Goal: Task Accomplishment & Management: Manage account settings

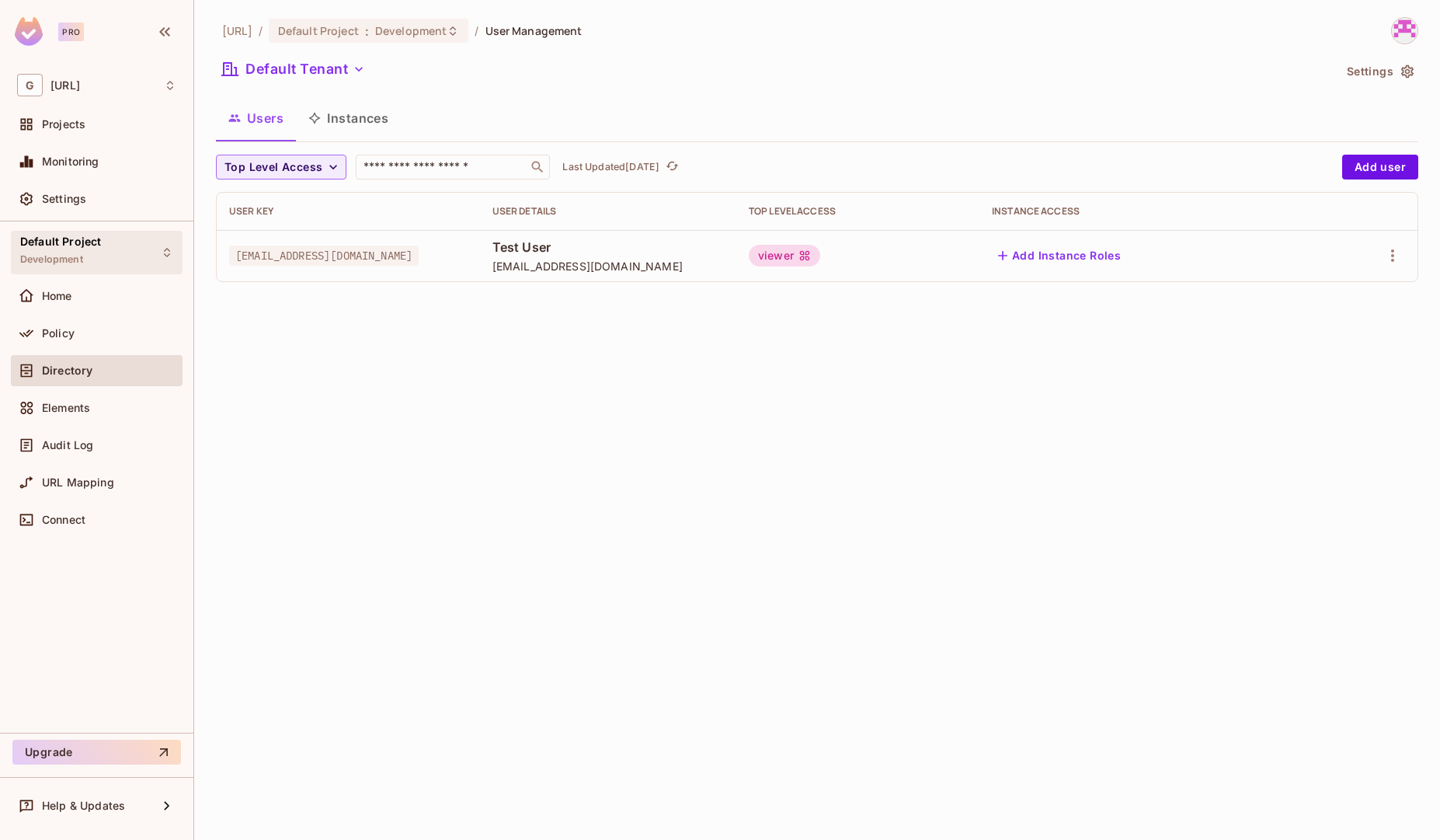
click at [72, 244] on span "Default Project" at bounding box center [60, 241] width 81 height 12
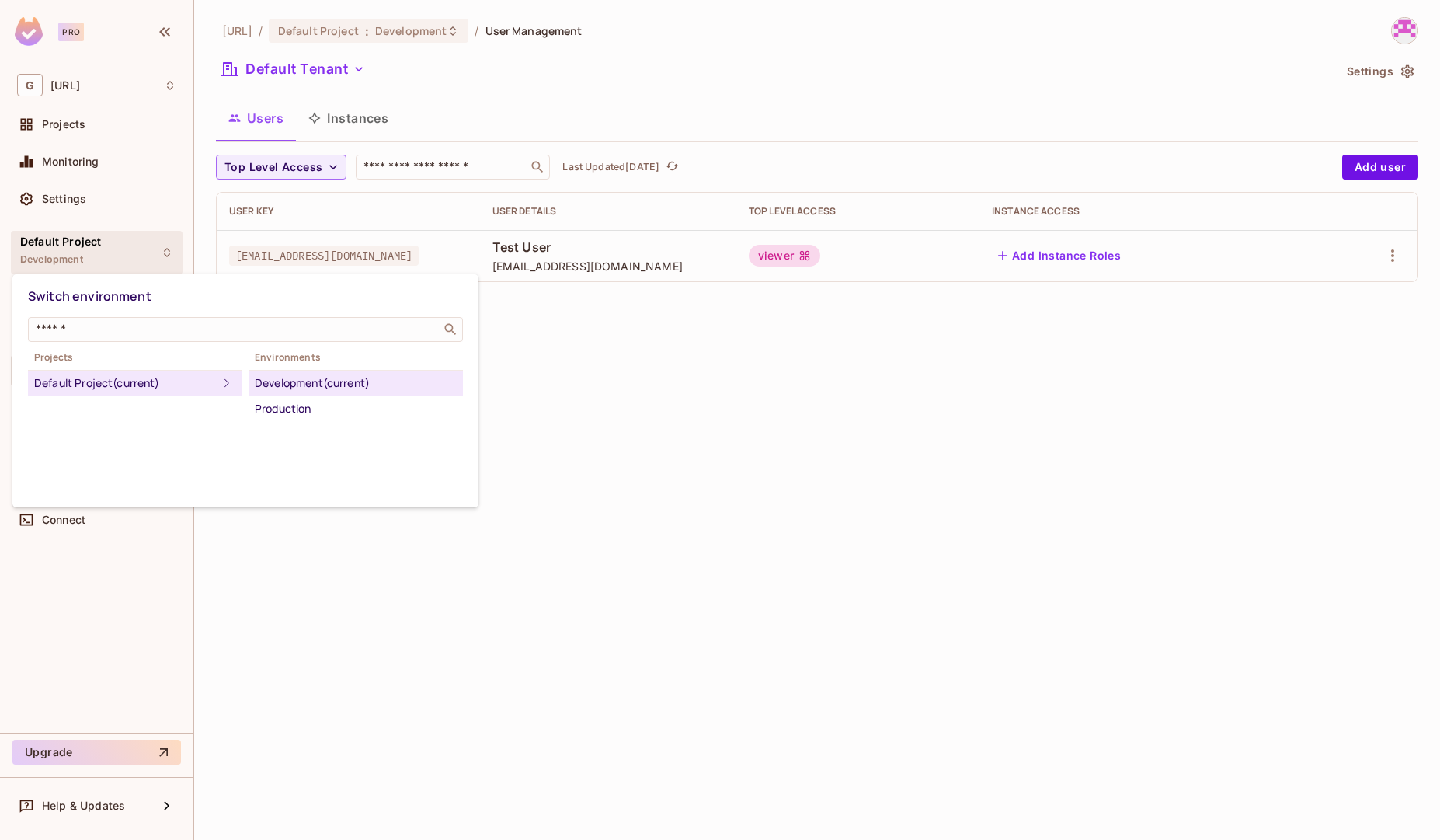
click at [61, 193] on div at bounding box center [720, 420] width 1440 height 840
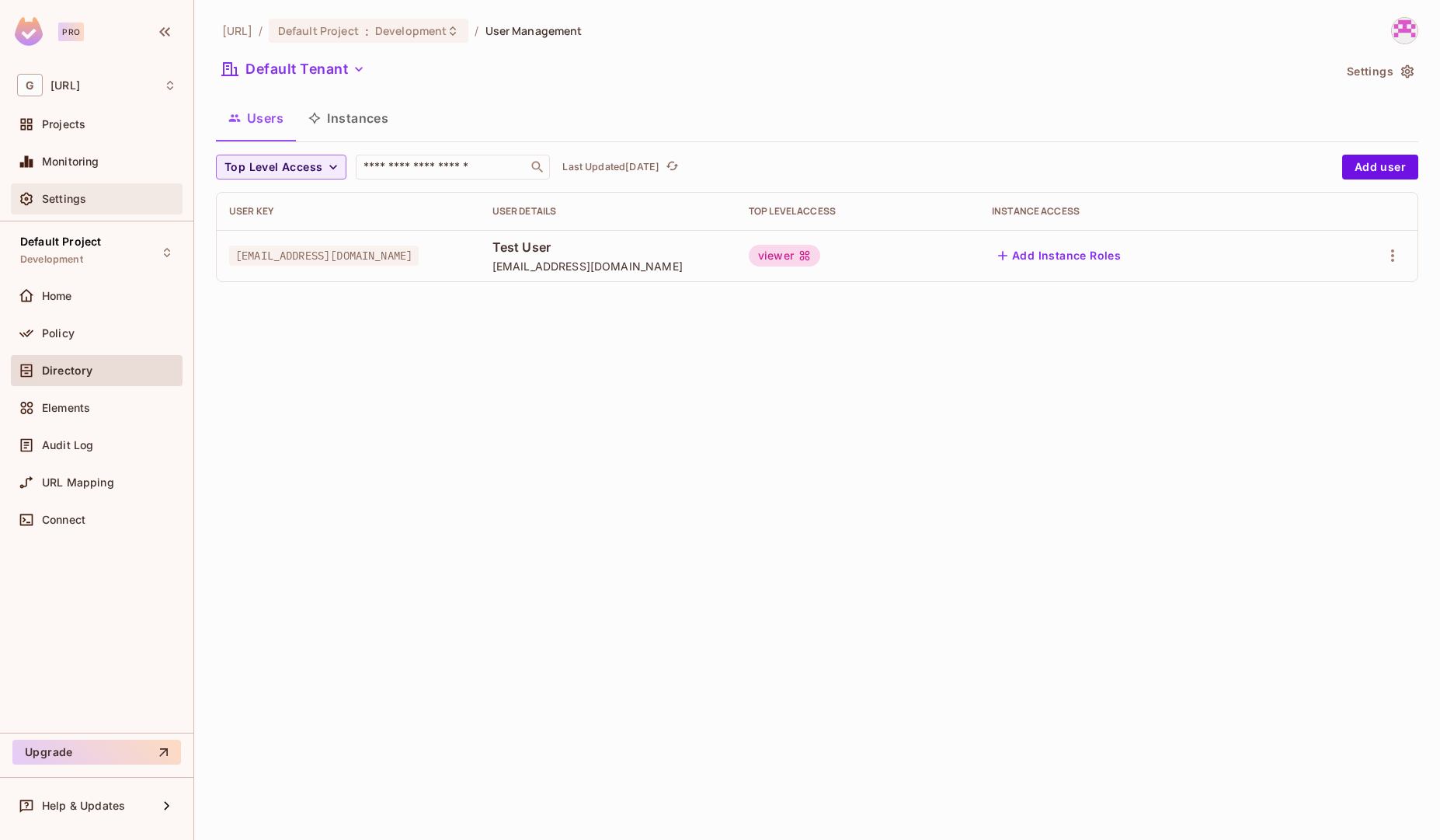
click at [64, 194] on span "Settings" at bounding box center [63, 199] width 44 height 12
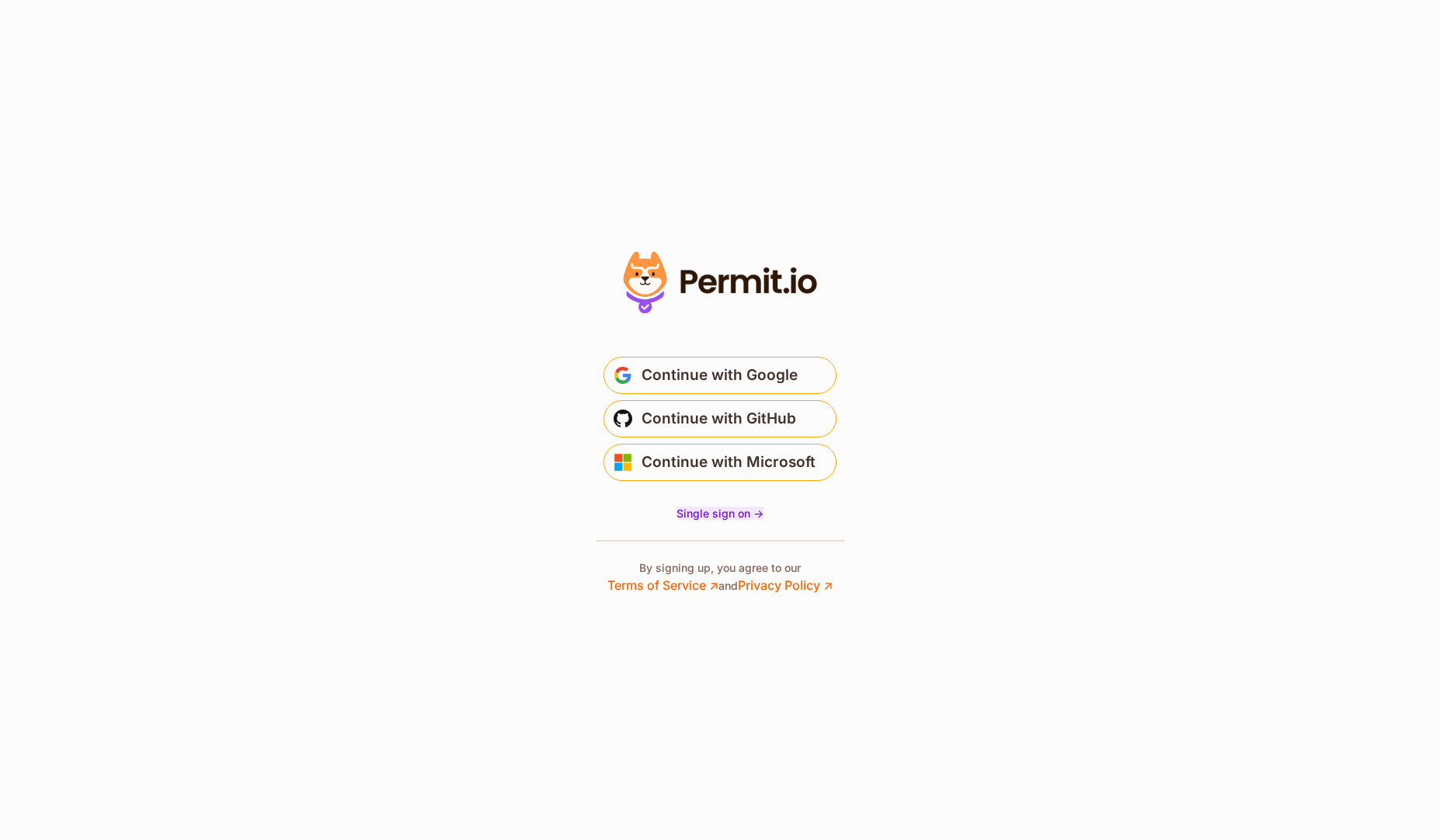
click at [702, 514] on span "Single sign on ->" at bounding box center [720, 513] width 87 height 13
click at [690, 427] on span "Continue with GitHub" at bounding box center [719, 418] width 155 height 25
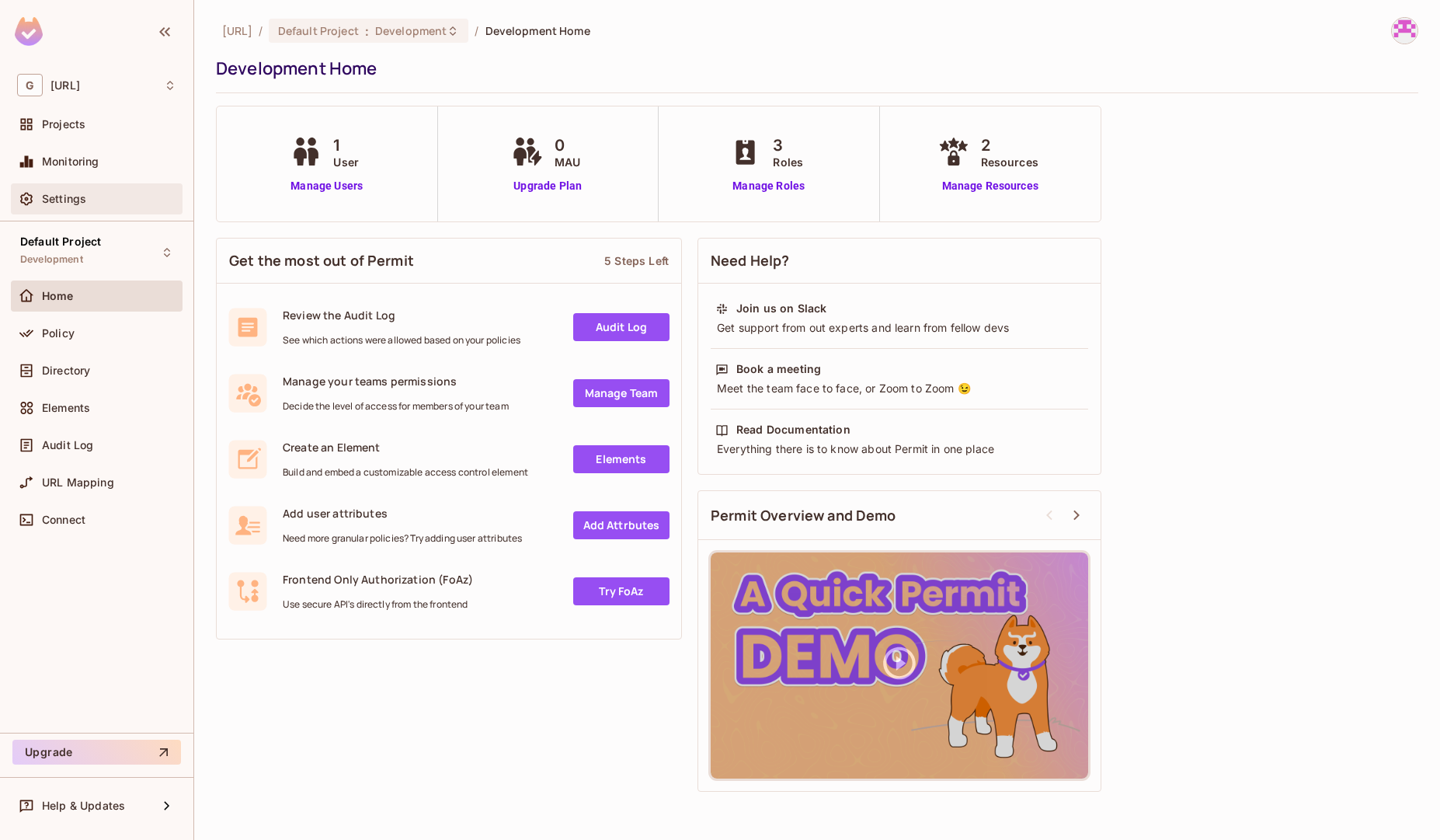
click at [87, 197] on div "Settings" at bounding box center [108, 199] width 135 height 12
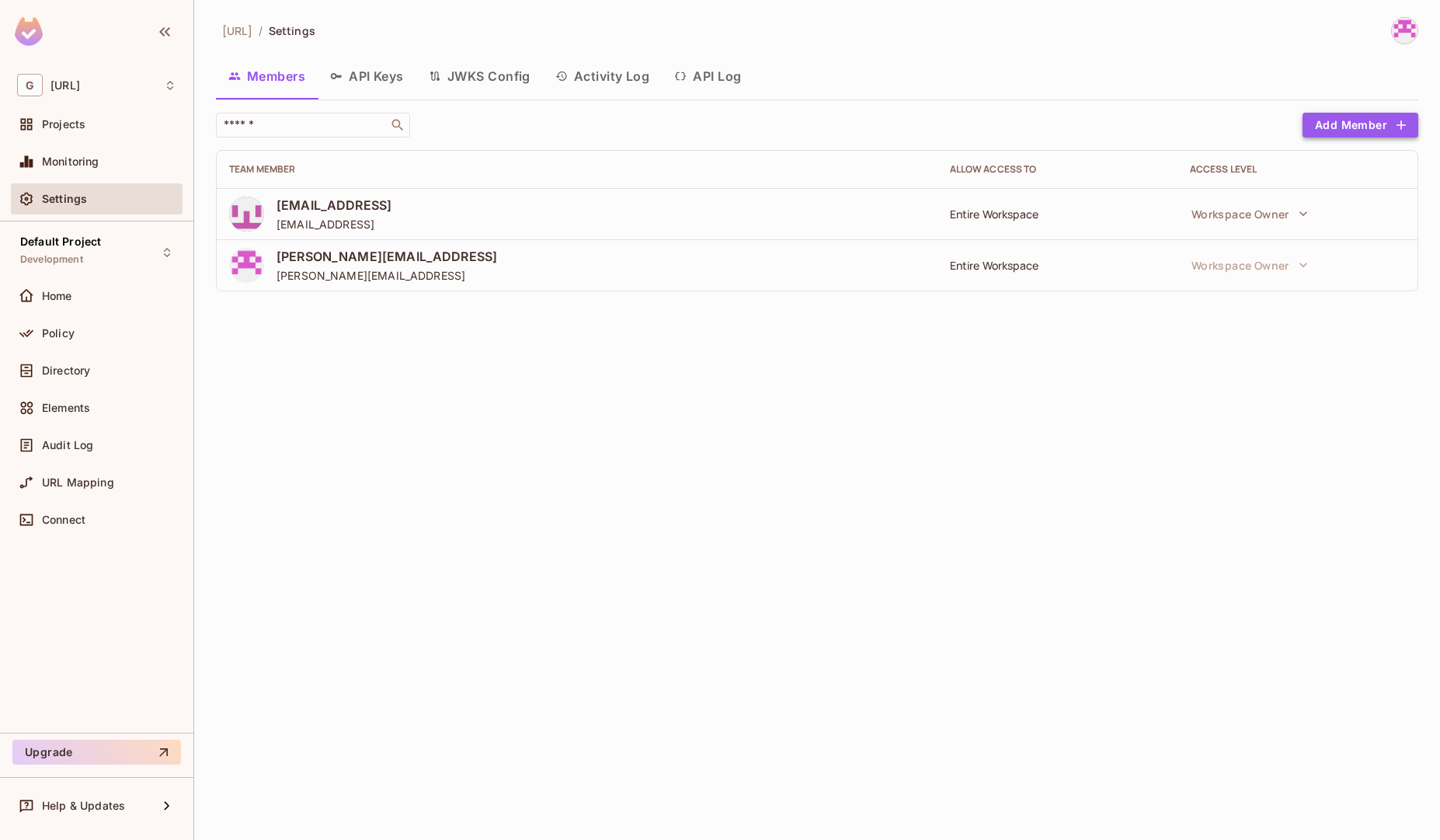
click at [1368, 125] on button "Add Member" at bounding box center [1360, 125] width 115 height 25
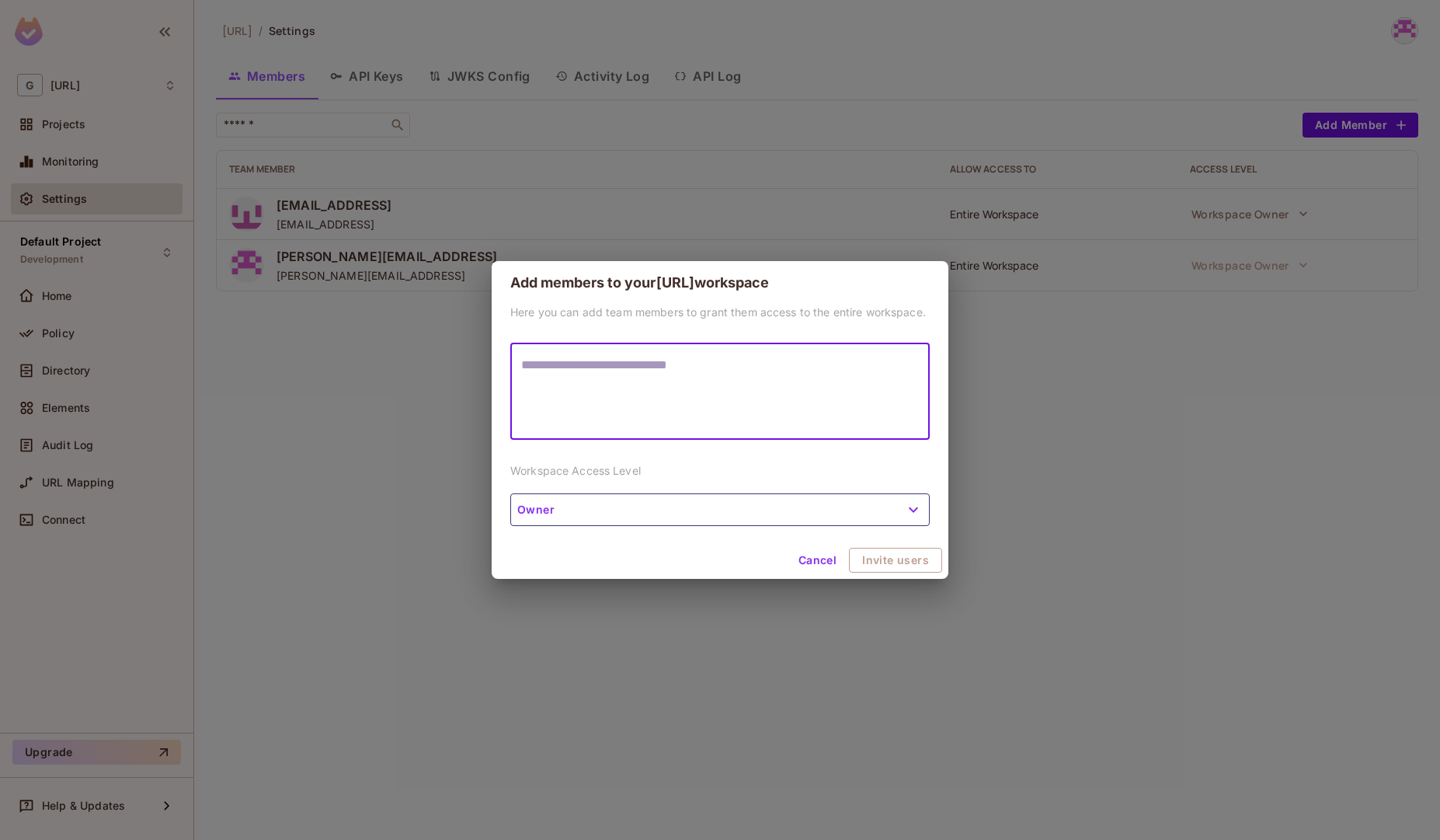
click at [748, 515] on button "Owner" at bounding box center [720, 509] width 419 height 33
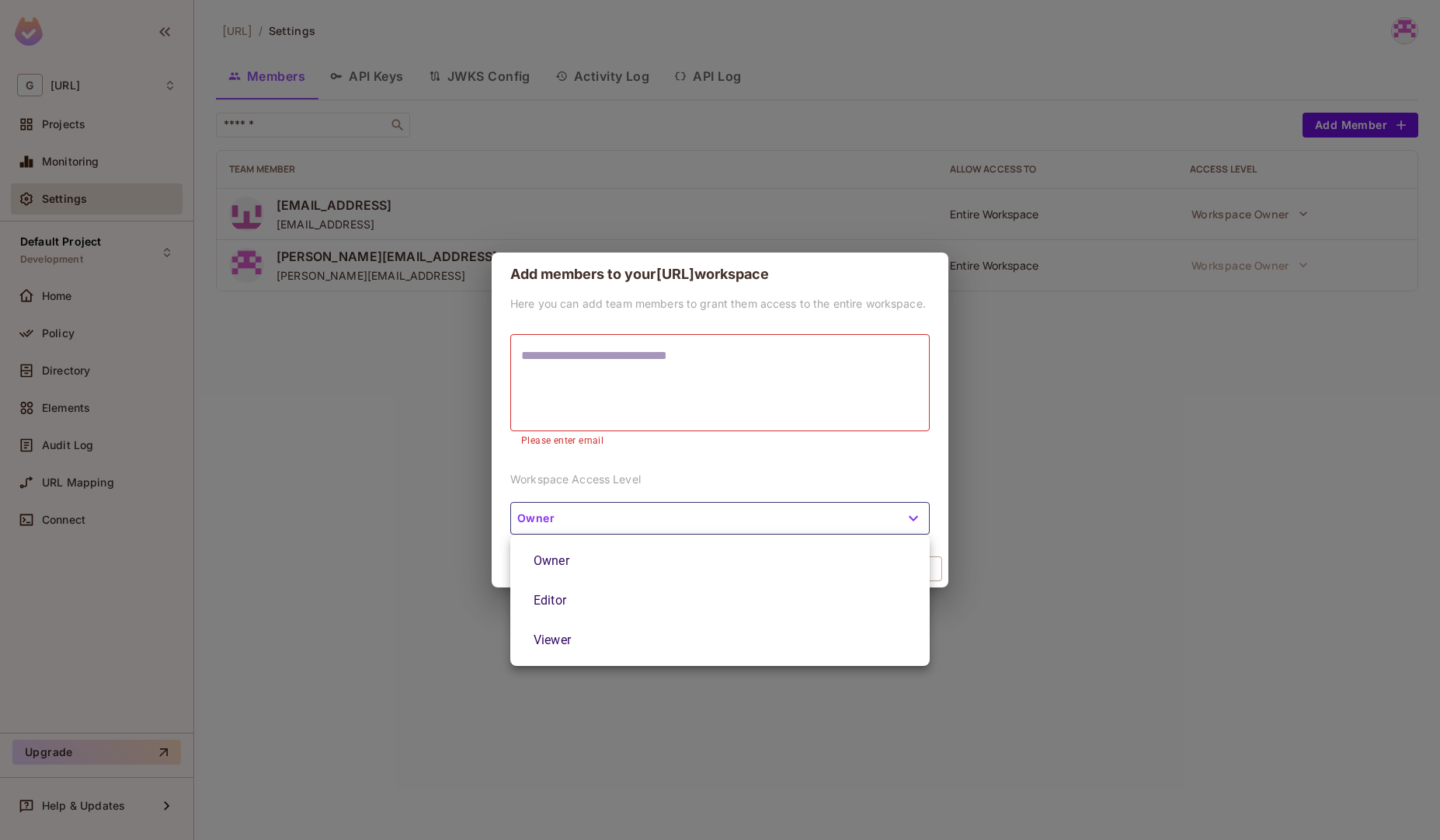
click at [748, 515] on div at bounding box center [720, 420] width 1440 height 840
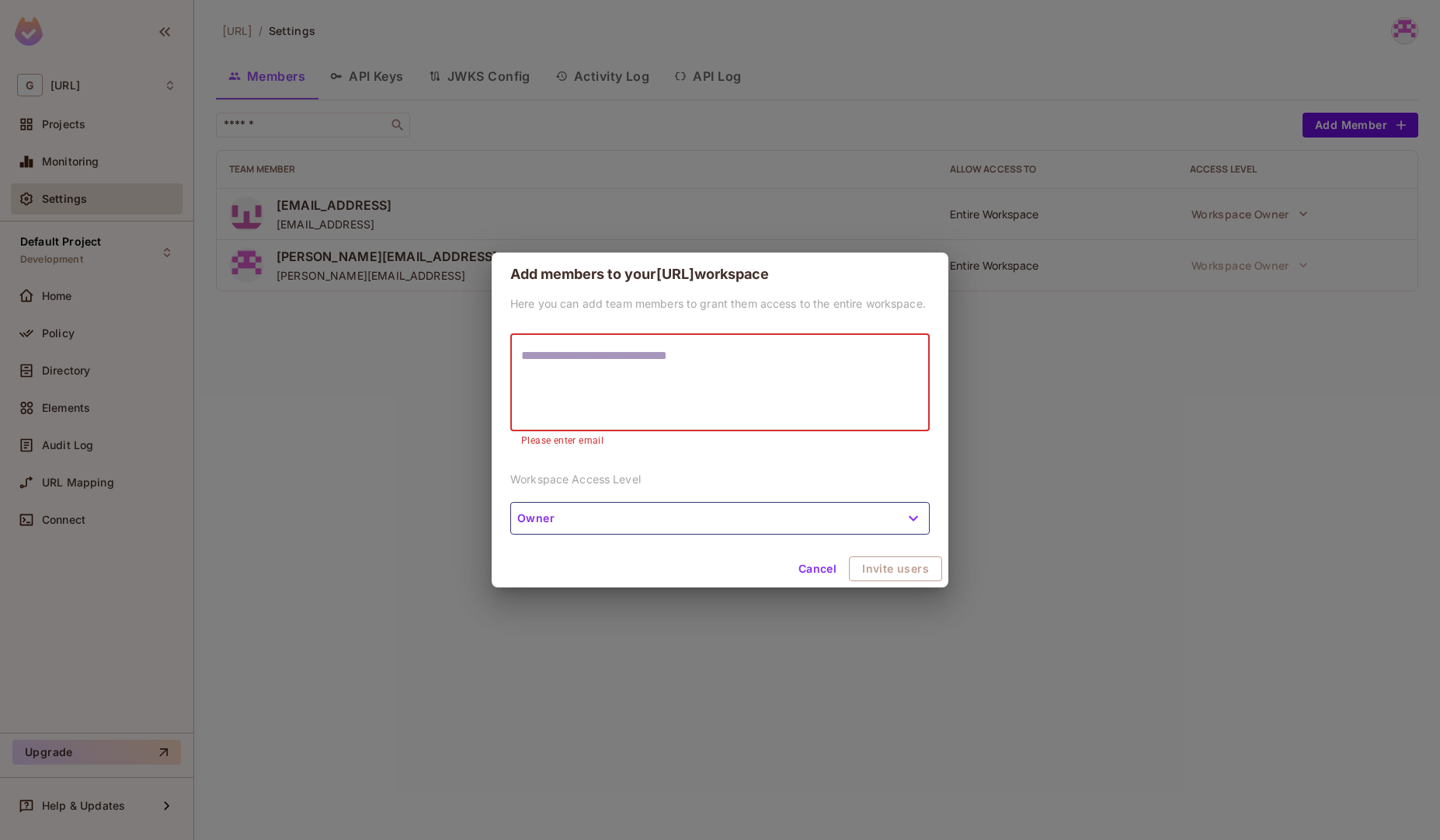
click at [674, 365] on textarea at bounding box center [720, 382] width 398 height 71
click at [688, 530] on button "Owner" at bounding box center [720, 518] width 419 height 33
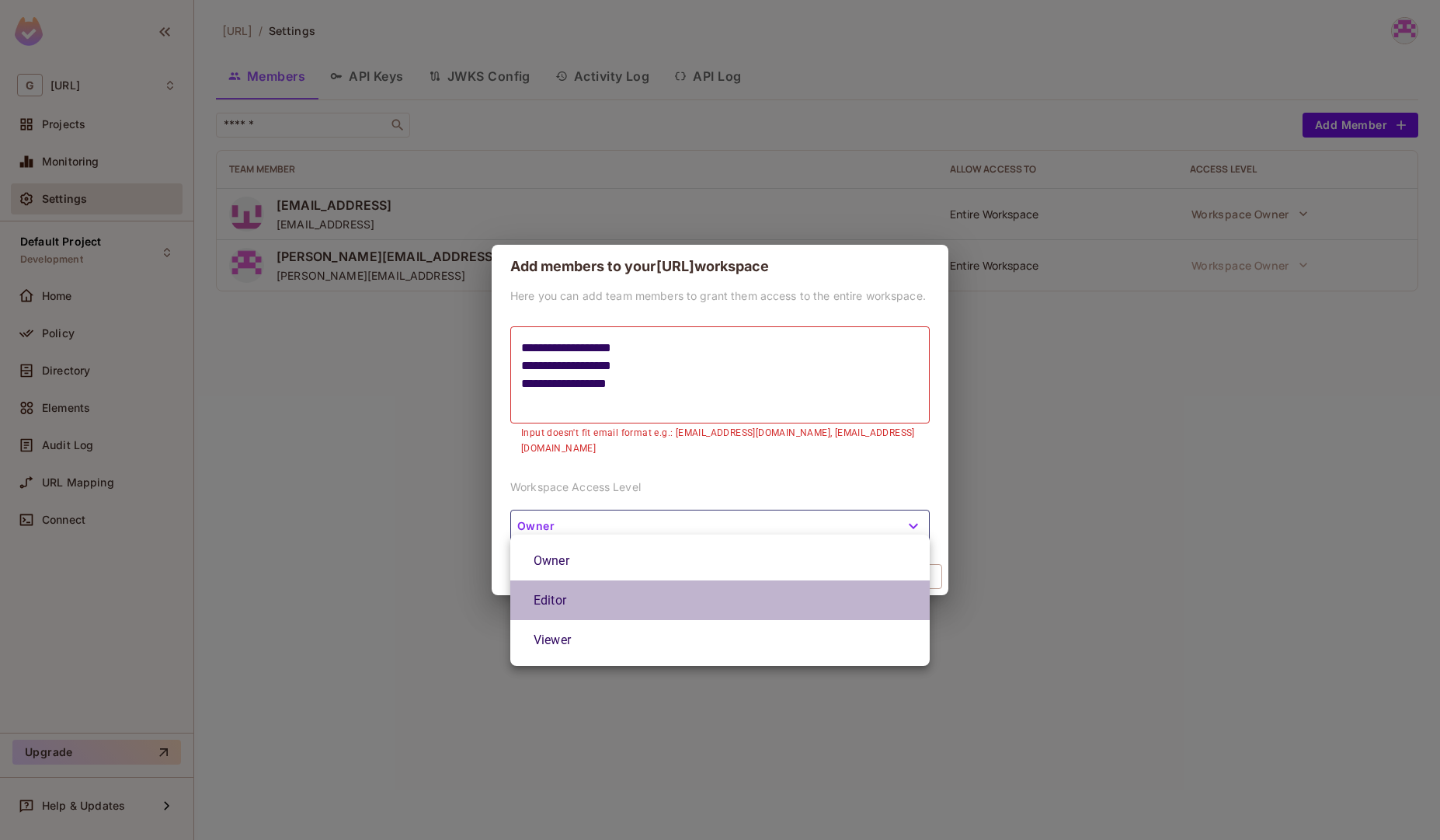
click at [549, 611] on li "Editor" at bounding box center [720, 600] width 419 height 40
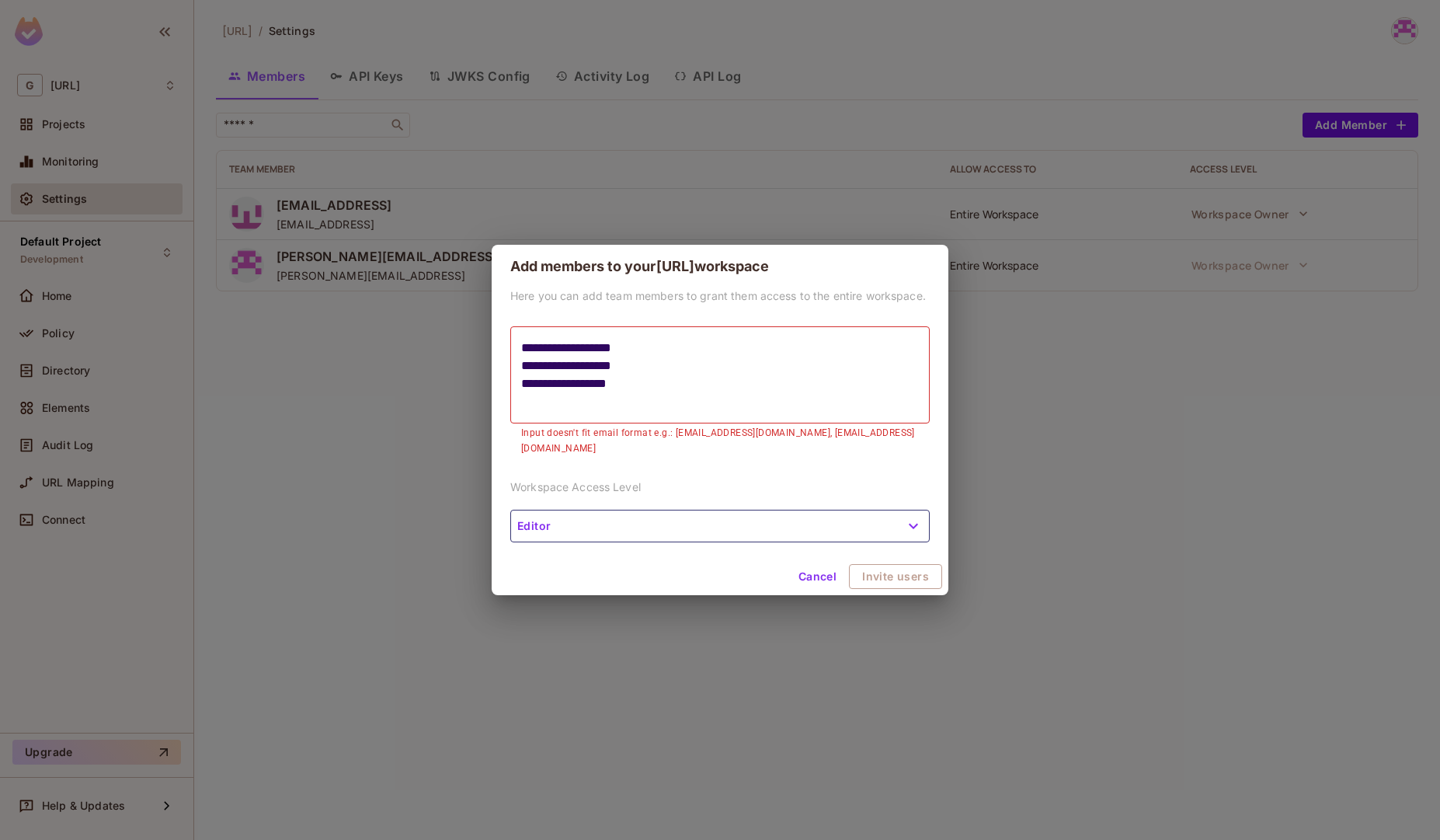
click at [878, 439] on p "Input doesn't fit email format e.g.: [EMAIL_ADDRESS][DOMAIN_NAME], [EMAIL_ADDRE…" at bounding box center [720, 441] width 398 height 31
click at [690, 352] on textarea "**********" at bounding box center [720, 374] width 398 height 71
click at [825, 356] on textarea "**********" at bounding box center [720, 374] width 398 height 71
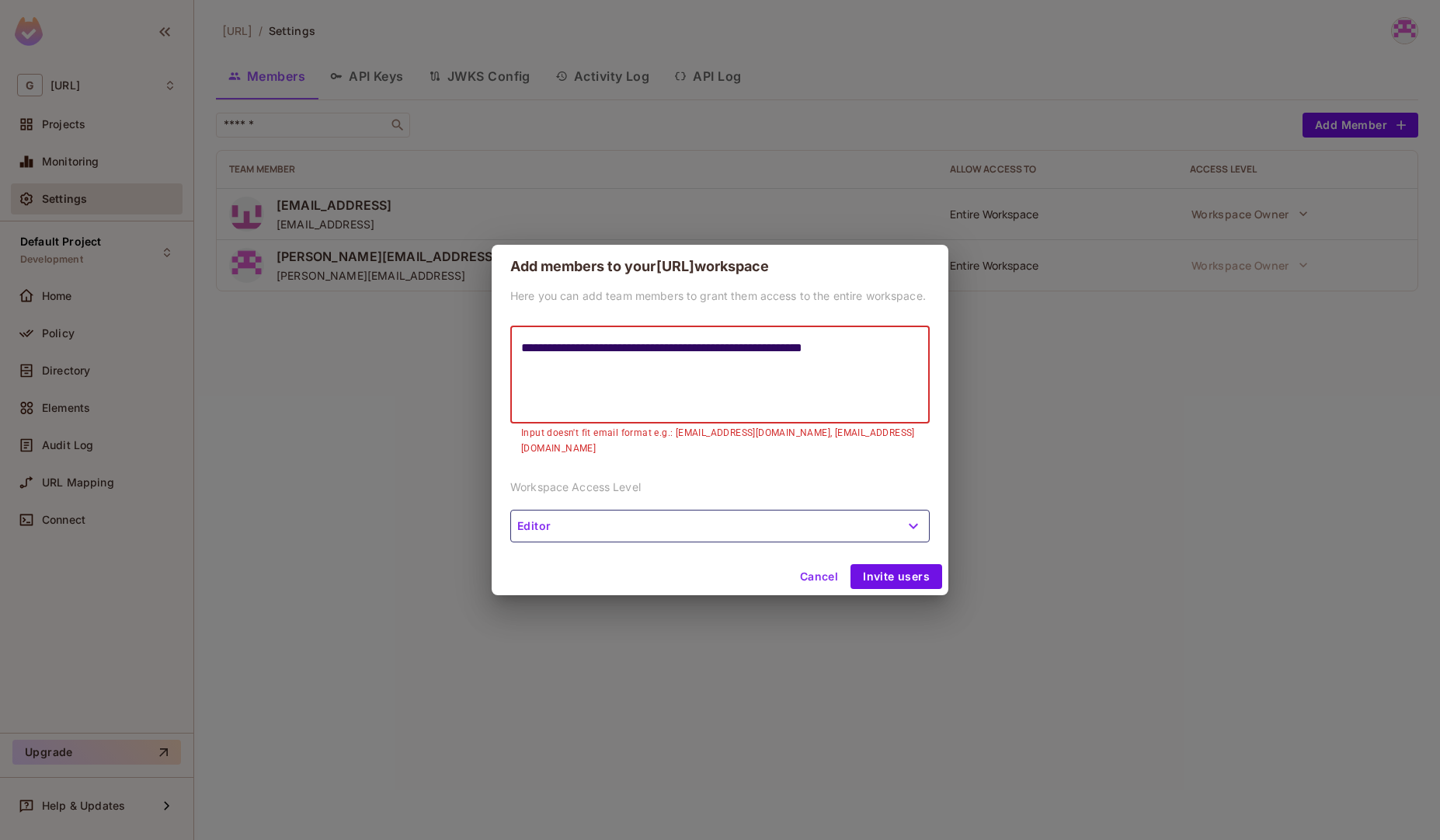
click at [908, 353] on textarea "**********" at bounding box center [720, 374] width 398 height 71
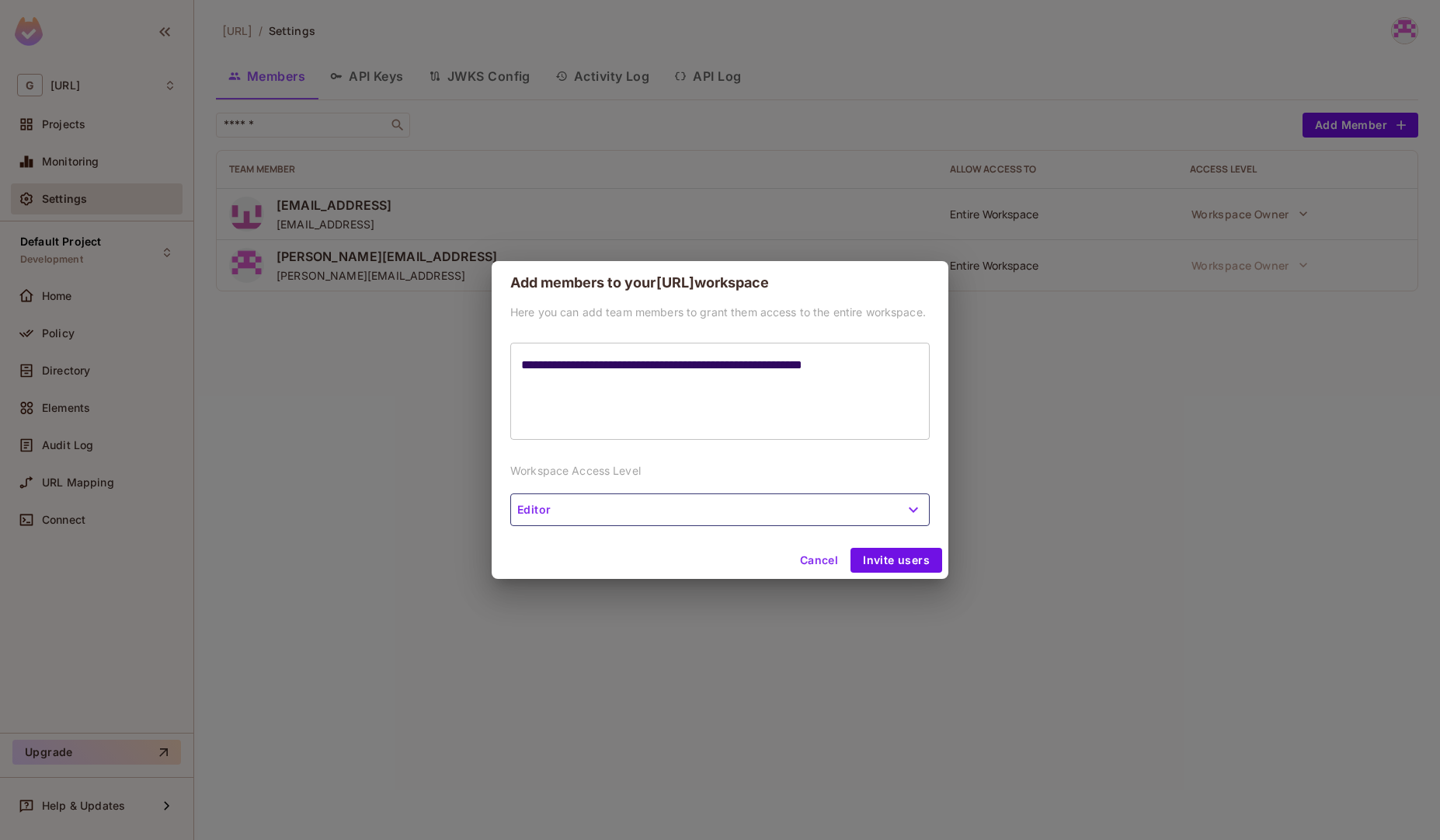
click at [511, 358] on div "**********" at bounding box center [720, 391] width 419 height 97
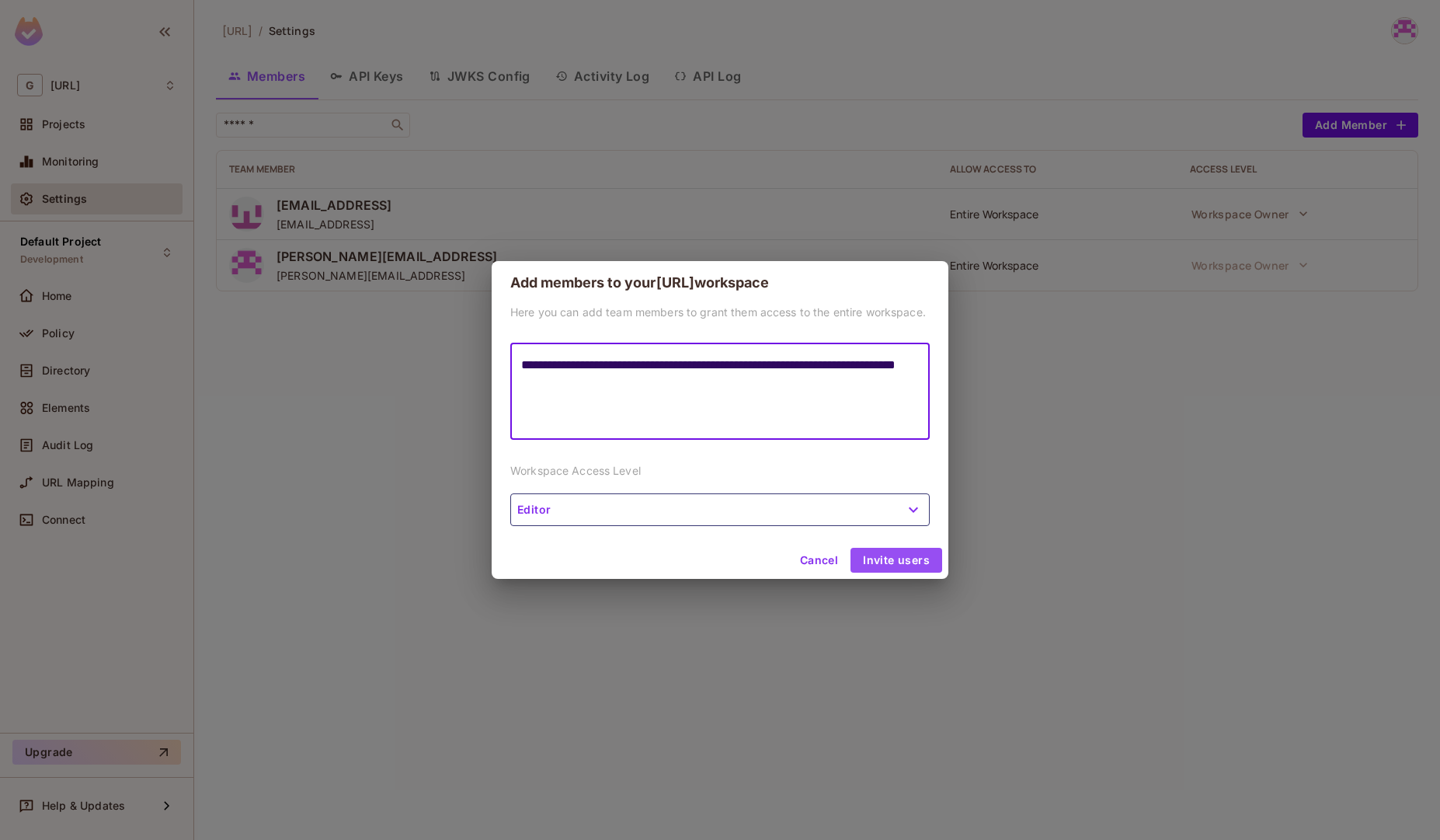
type textarea "**********"
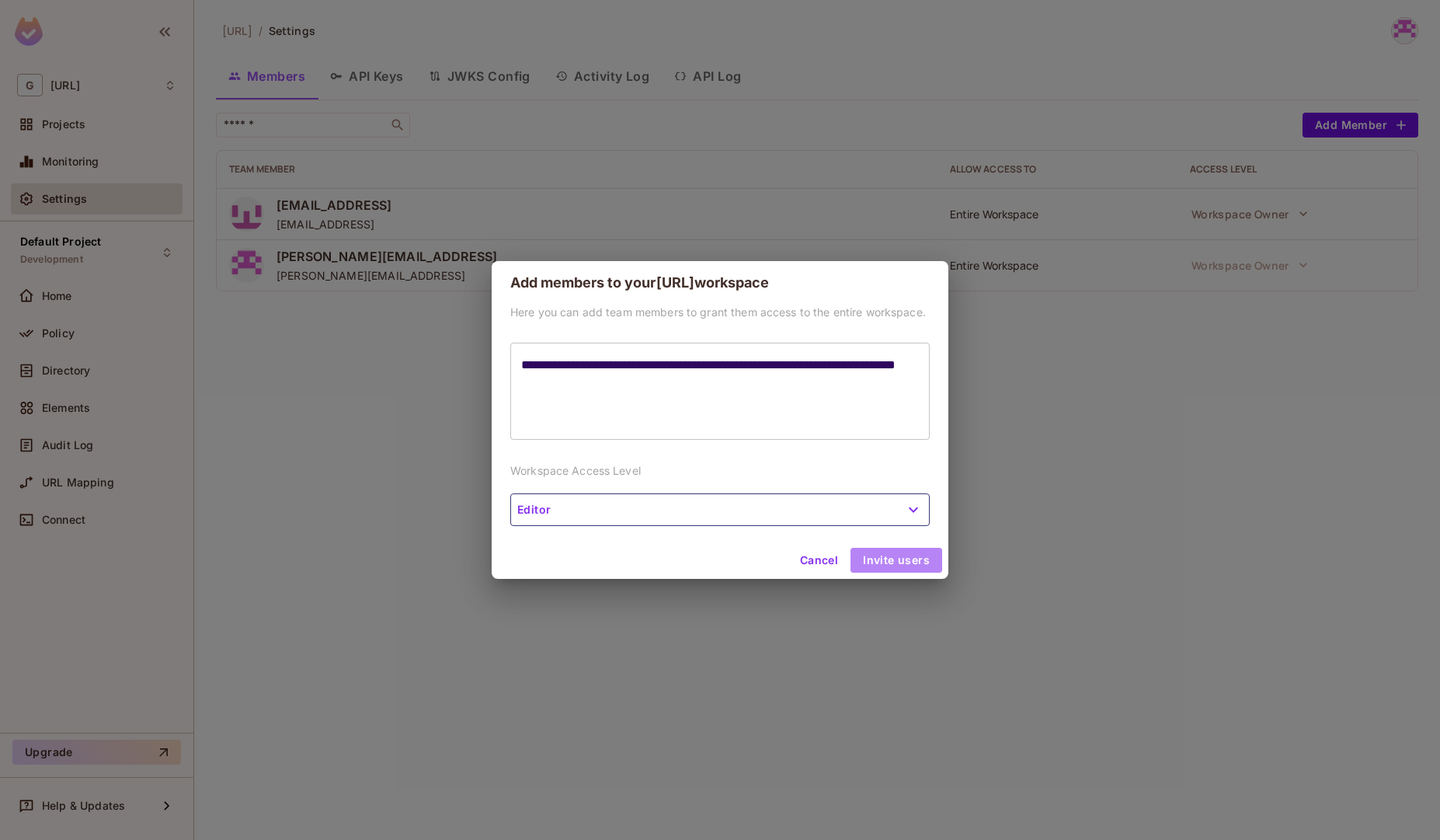
click at [903, 570] on button "Invite users" at bounding box center [897, 560] width 92 height 25
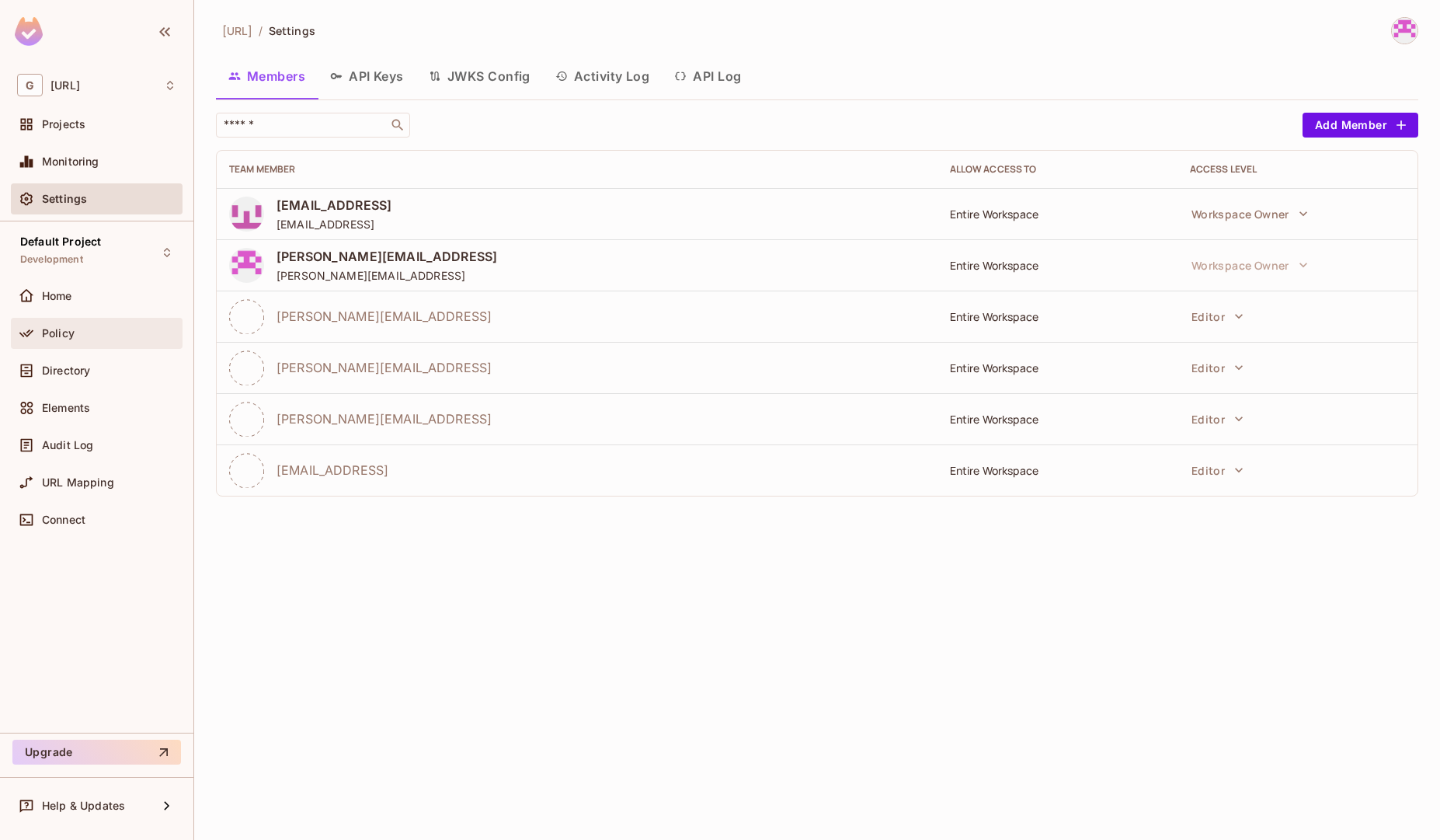
click at [88, 338] on div "Policy" at bounding box center [108, 333] width 135 height 12
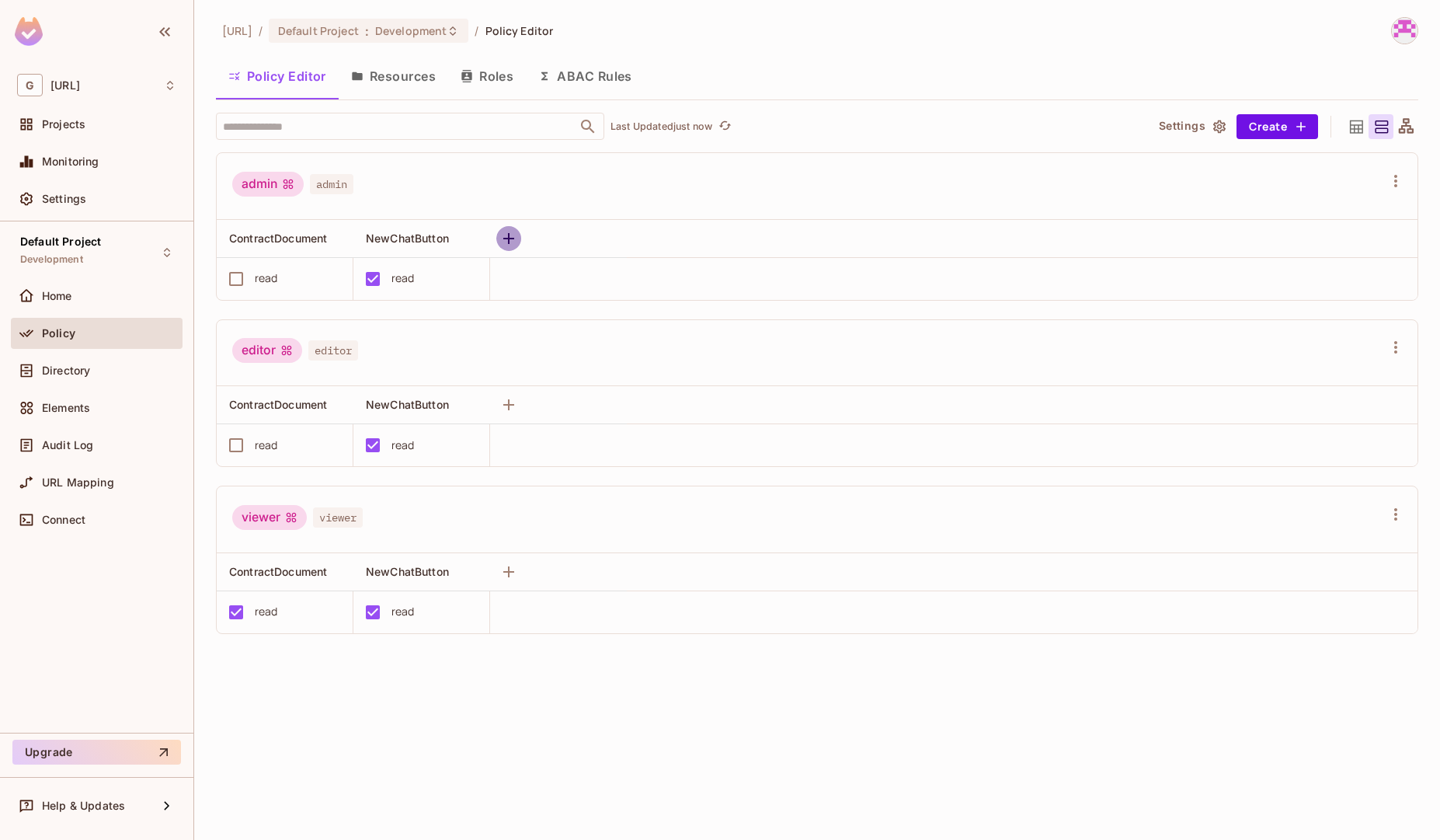
click at [515, 240] on icon "button" at bounding box center [509, 238] width 18 height 18
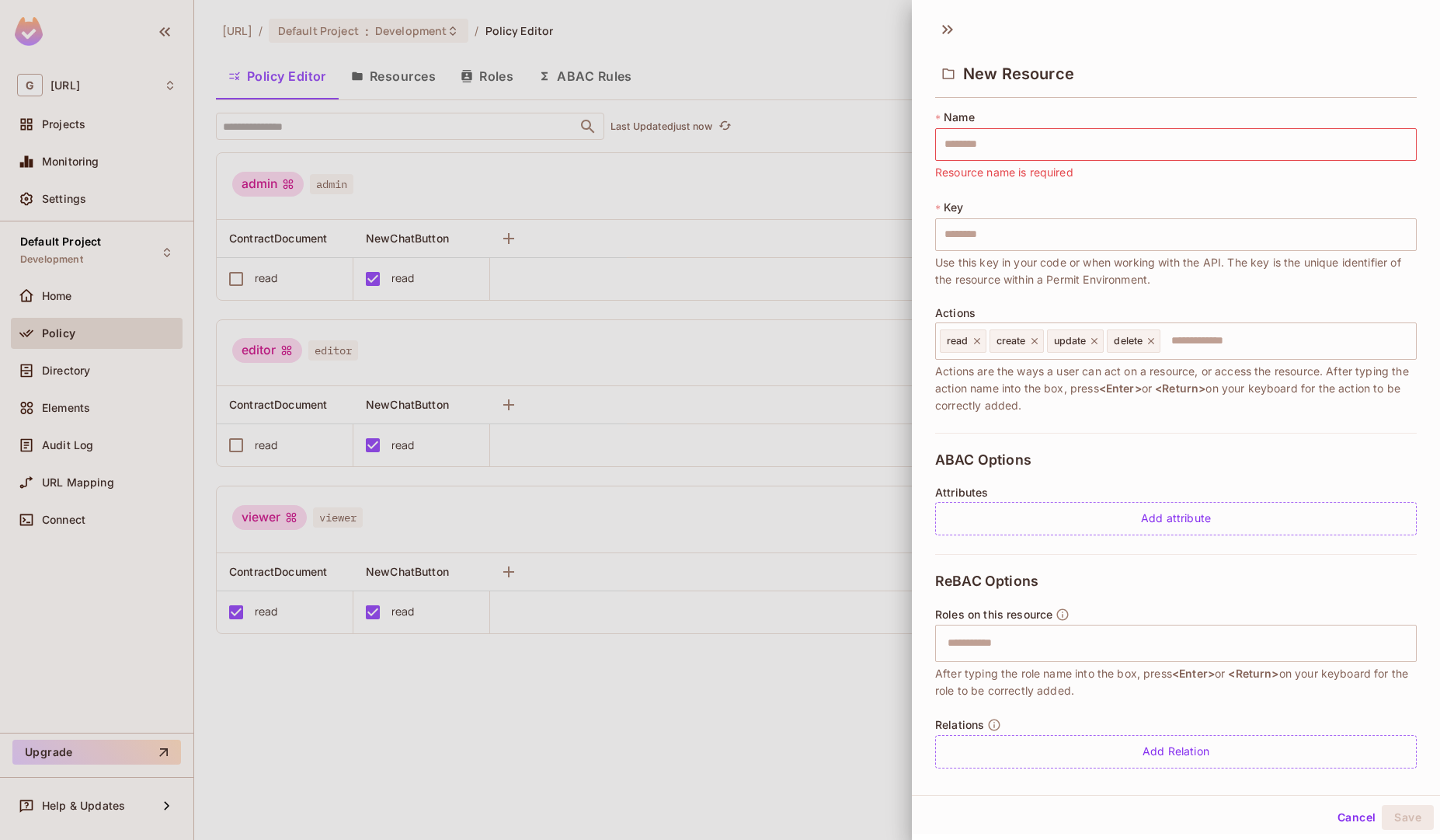
click at [825, 144] on div at bounding box center [720, 420] width 1440 height 840
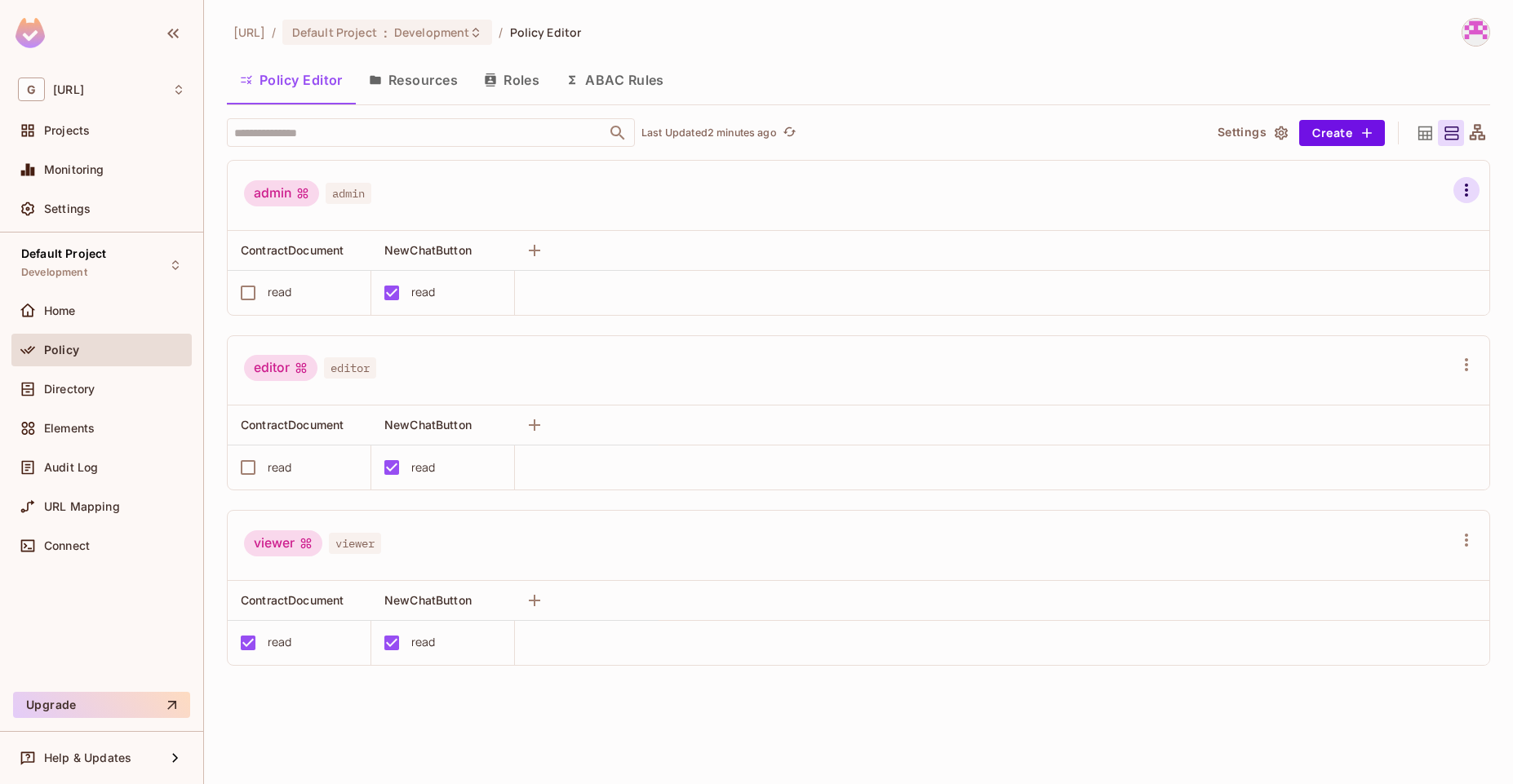
click at [1466, 184] on icon "button" at bounding box center [1467, 190] width 4 height 13
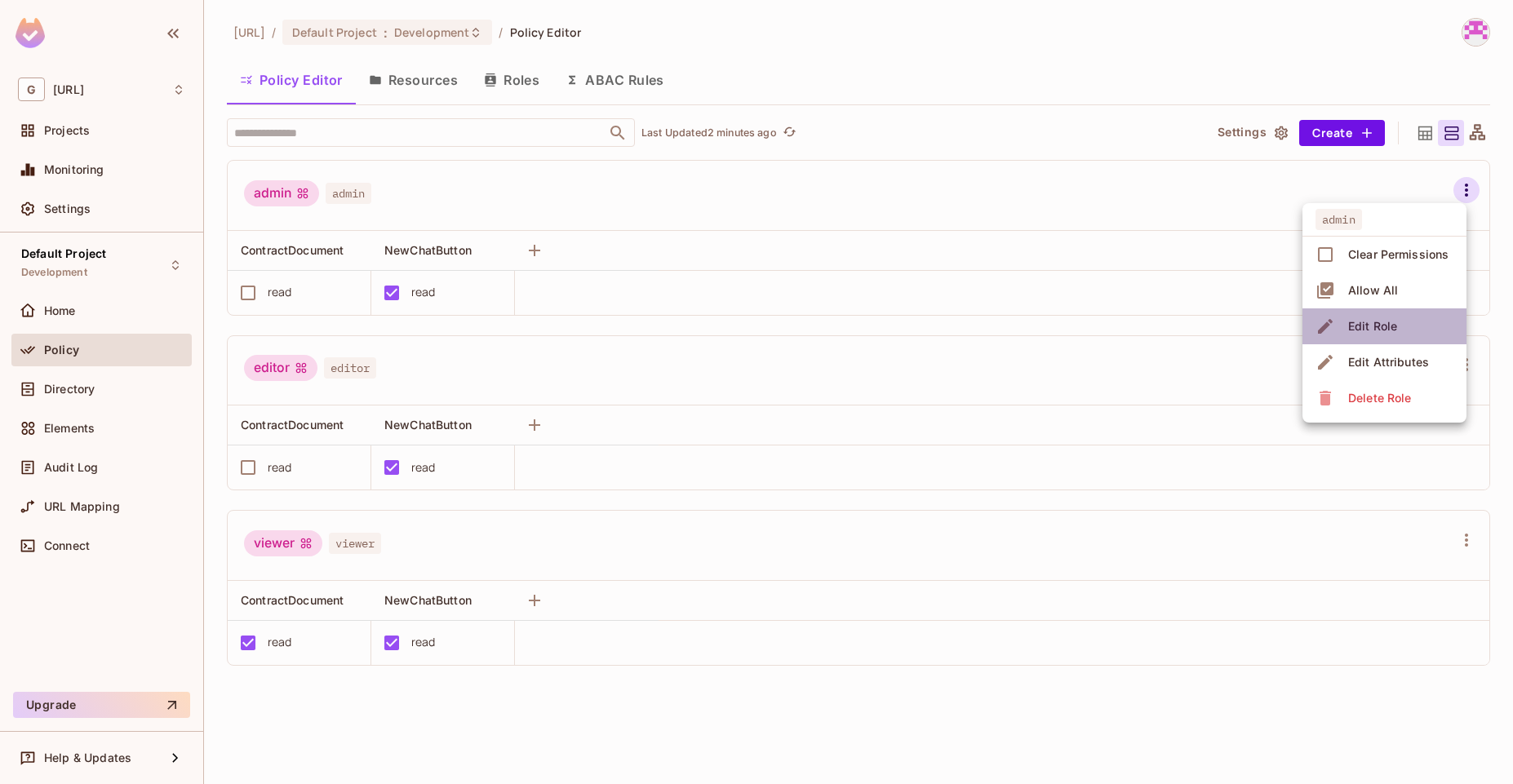
click at [1410, 331] on li "Edit Role" at bounding box center [1385, 325] width 164 height 36
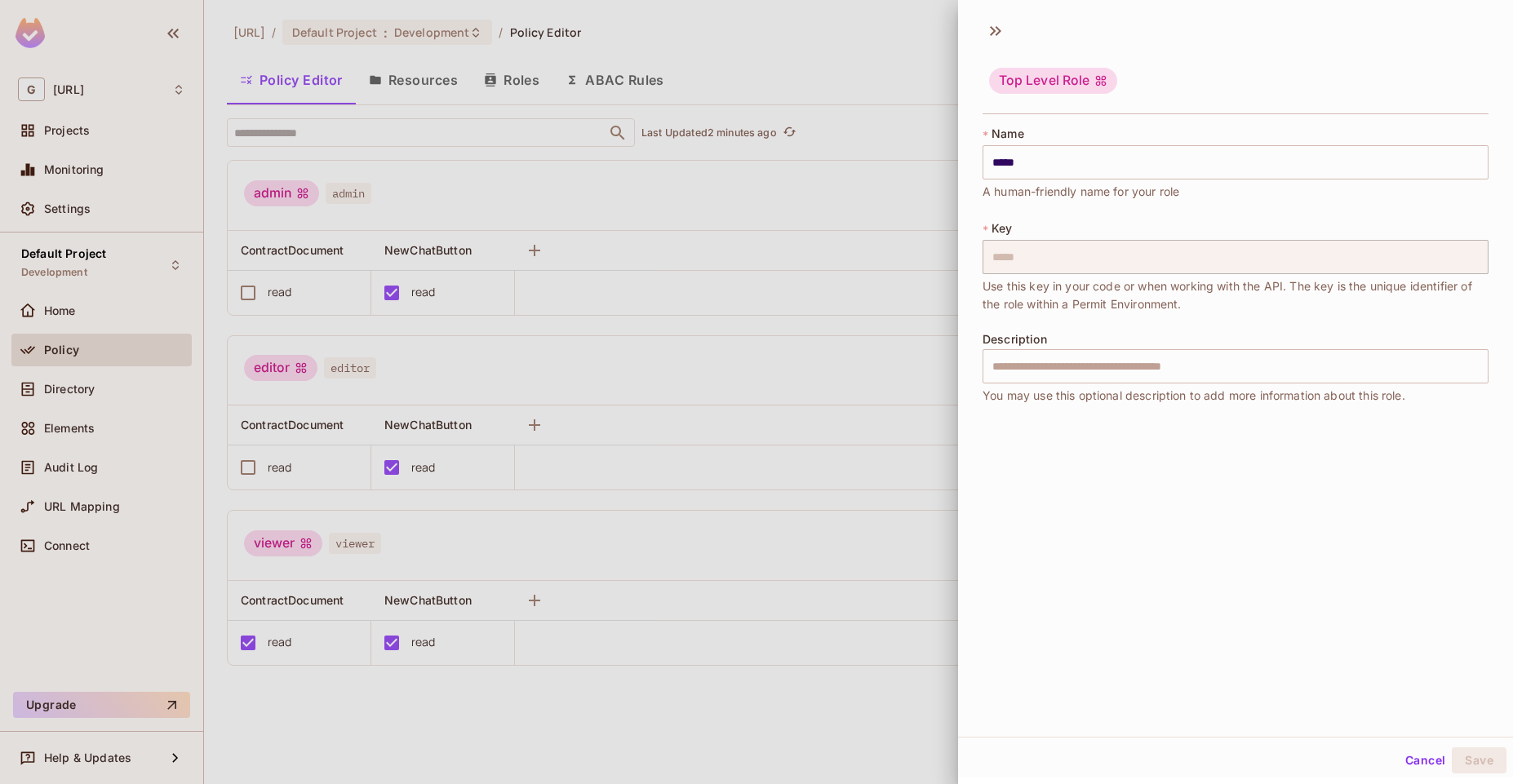
click at [891, 62] on div at bounding box center [756, 392] width 1513 height 784
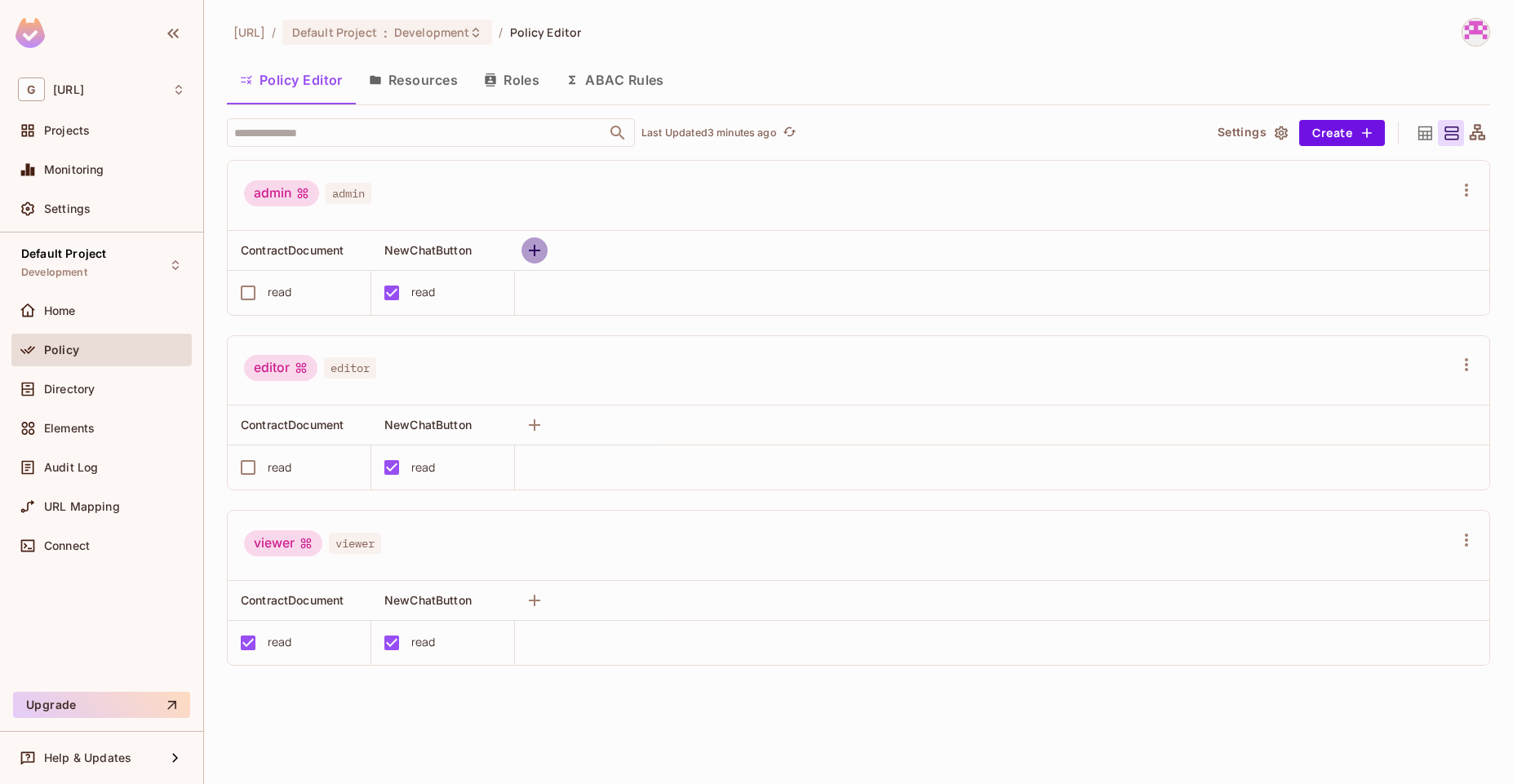
click at [529, 247] on icon "button" at bounding box center [534, 250] width 19 height 19
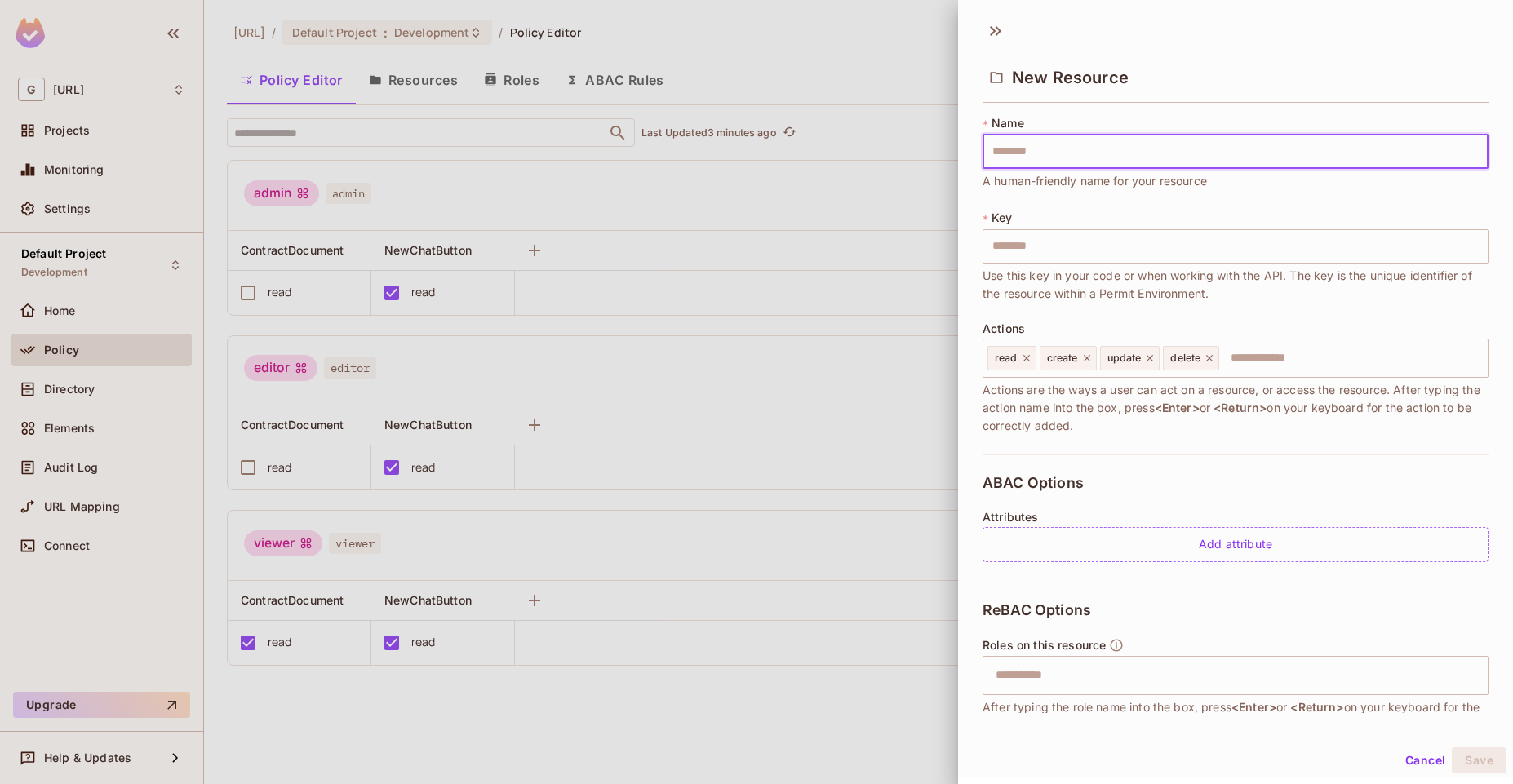
click at [796, 268] on div at bounding box center [756, 392] width 1513 height 784
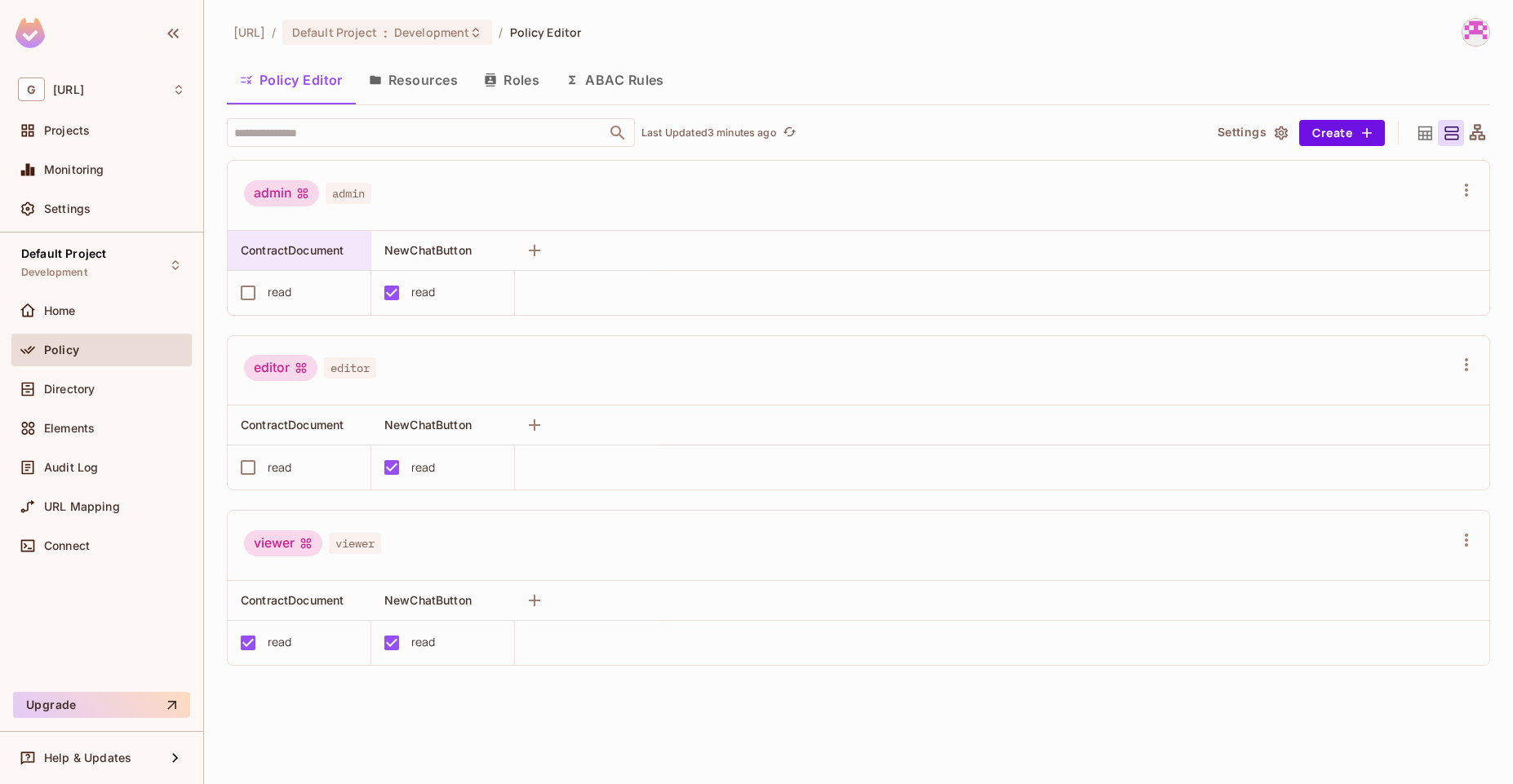
click at [296, 257] on div "ContractDocument" at bounding box center [295, 251] width 108 height 16
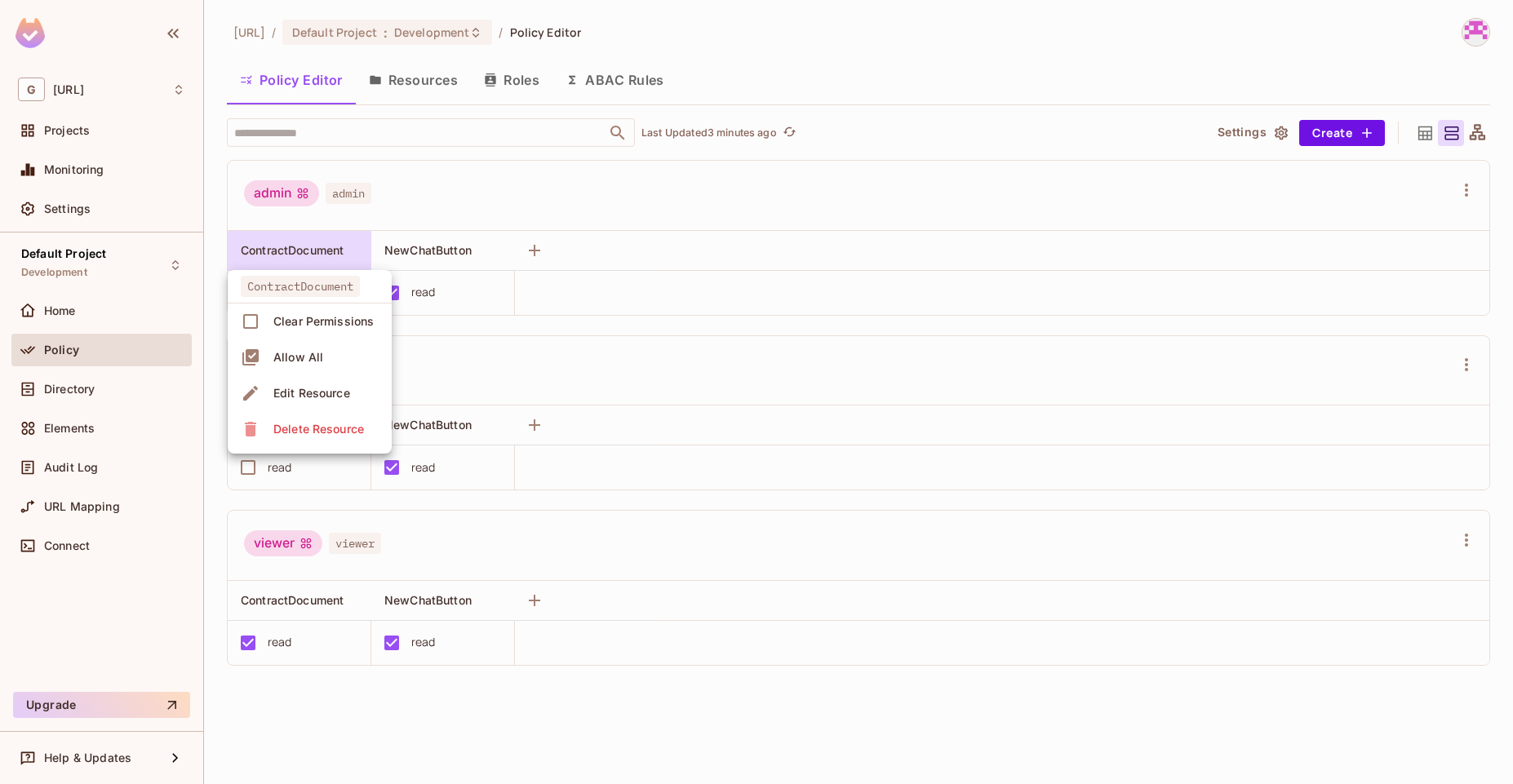
click at [330, 393] on div "Edit Resource" at bounding box center [312, 393] width 77 height 16
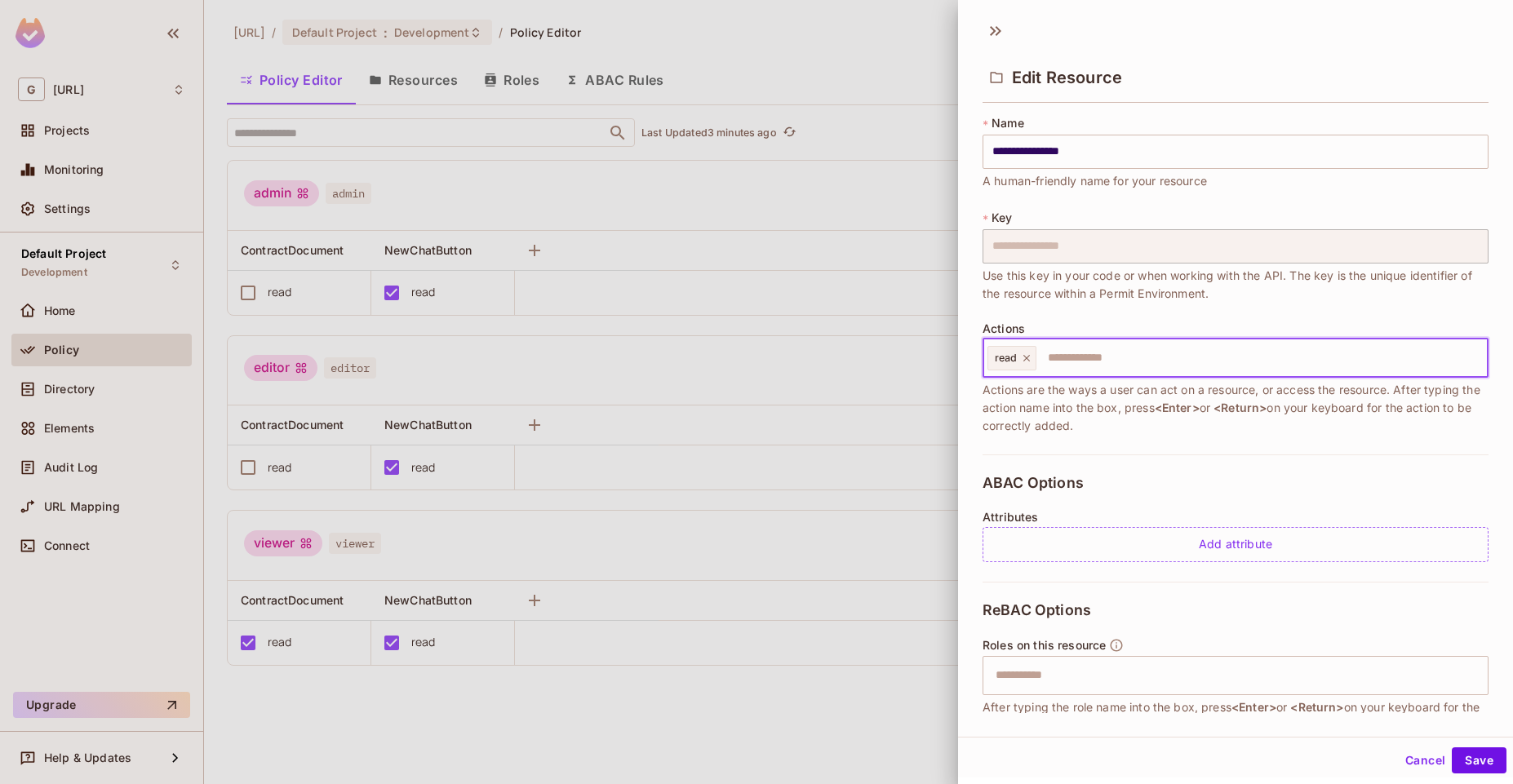
click at [1107, 360] on input "text" at bounding box center [1260, 358] width 443 height 33
type input "*****"
click at [1124, 363] on input "text" at bounding box center [1287, 358] width 390 height 33
click at [1464, 764] on button "Save" at bounding box center [1479, 760] width 55 height 26
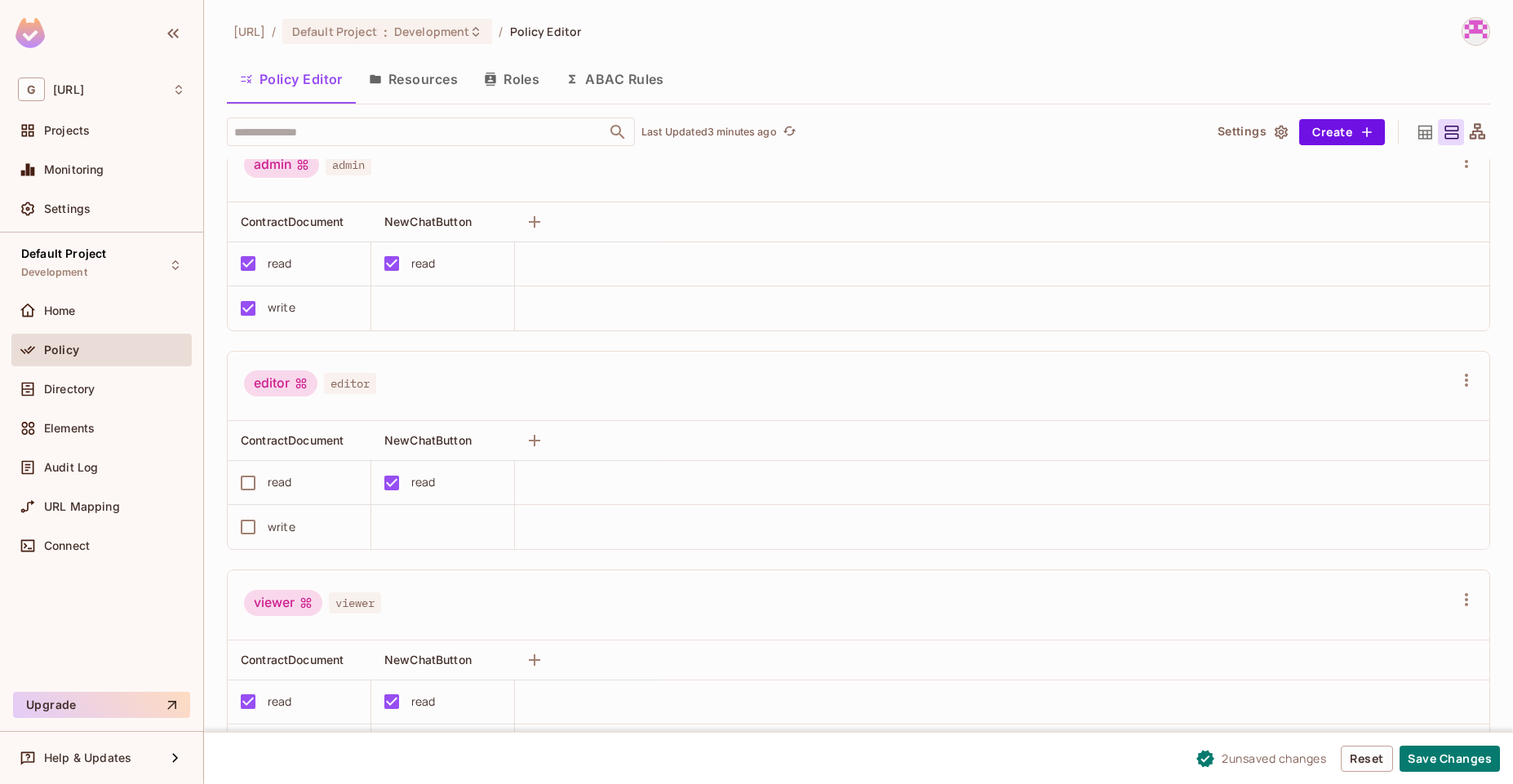
scroll to position [54, 0]
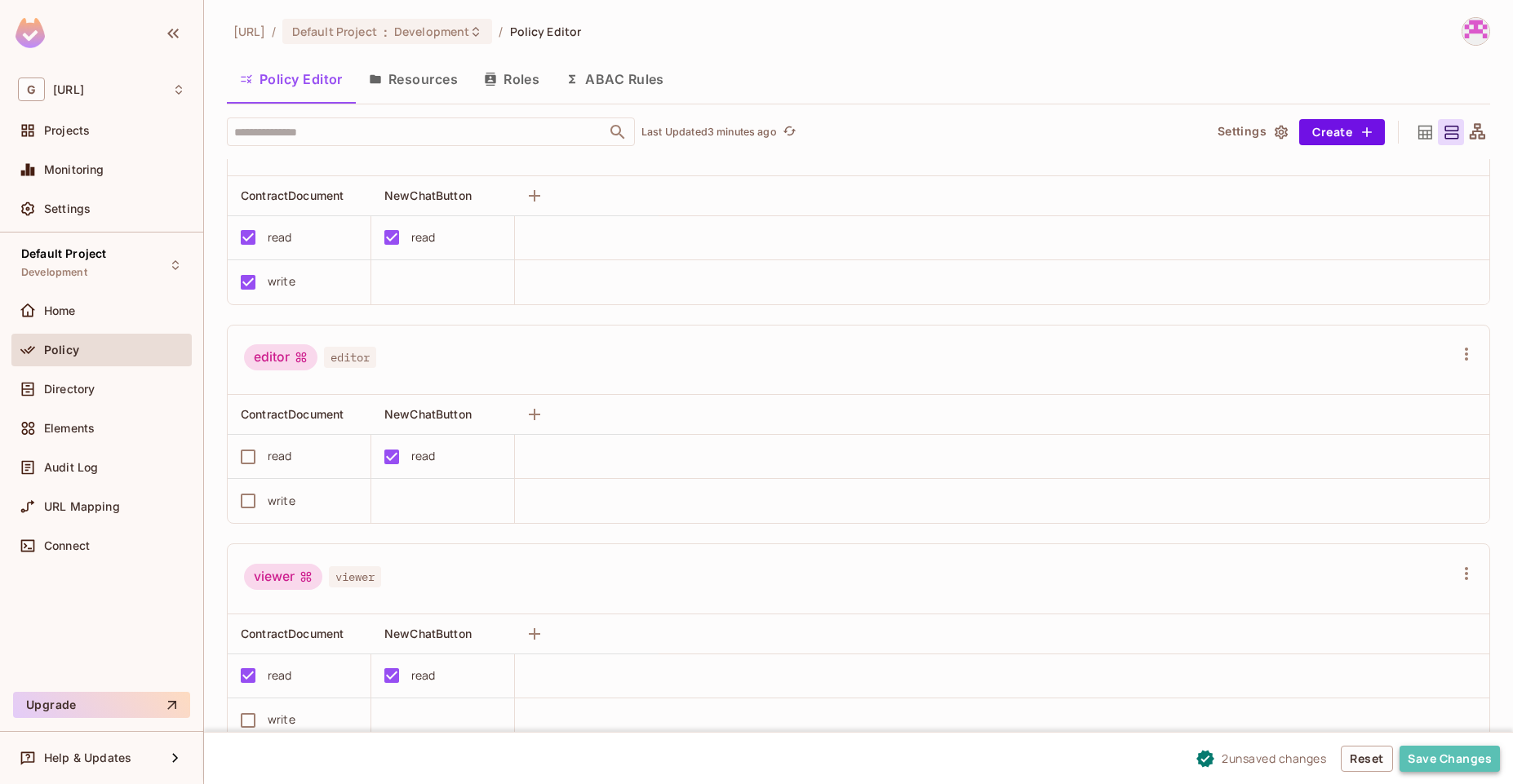
click at [1442, 757] on button "Save Changes" at bounding box center [1450, 758] width 100 height 26
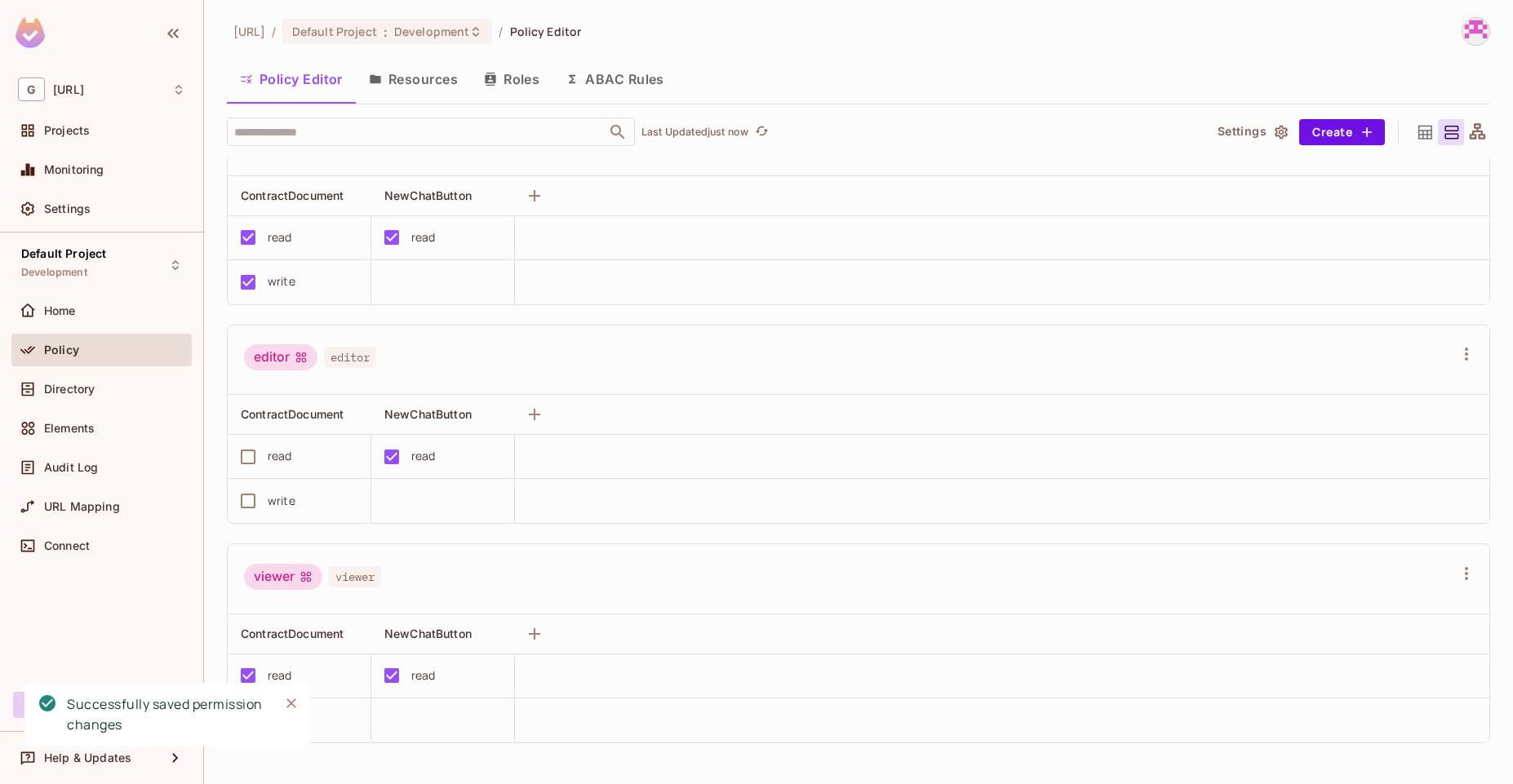
click at [290, 701] on icon "Close" at bounding box center [291, 703] width 10 height 10
click at [1457, 570] on icon "button" at bounding box center [1466, 573] width 19 height 19
